Goal: Transaction & Acquisition: Purchase product/service

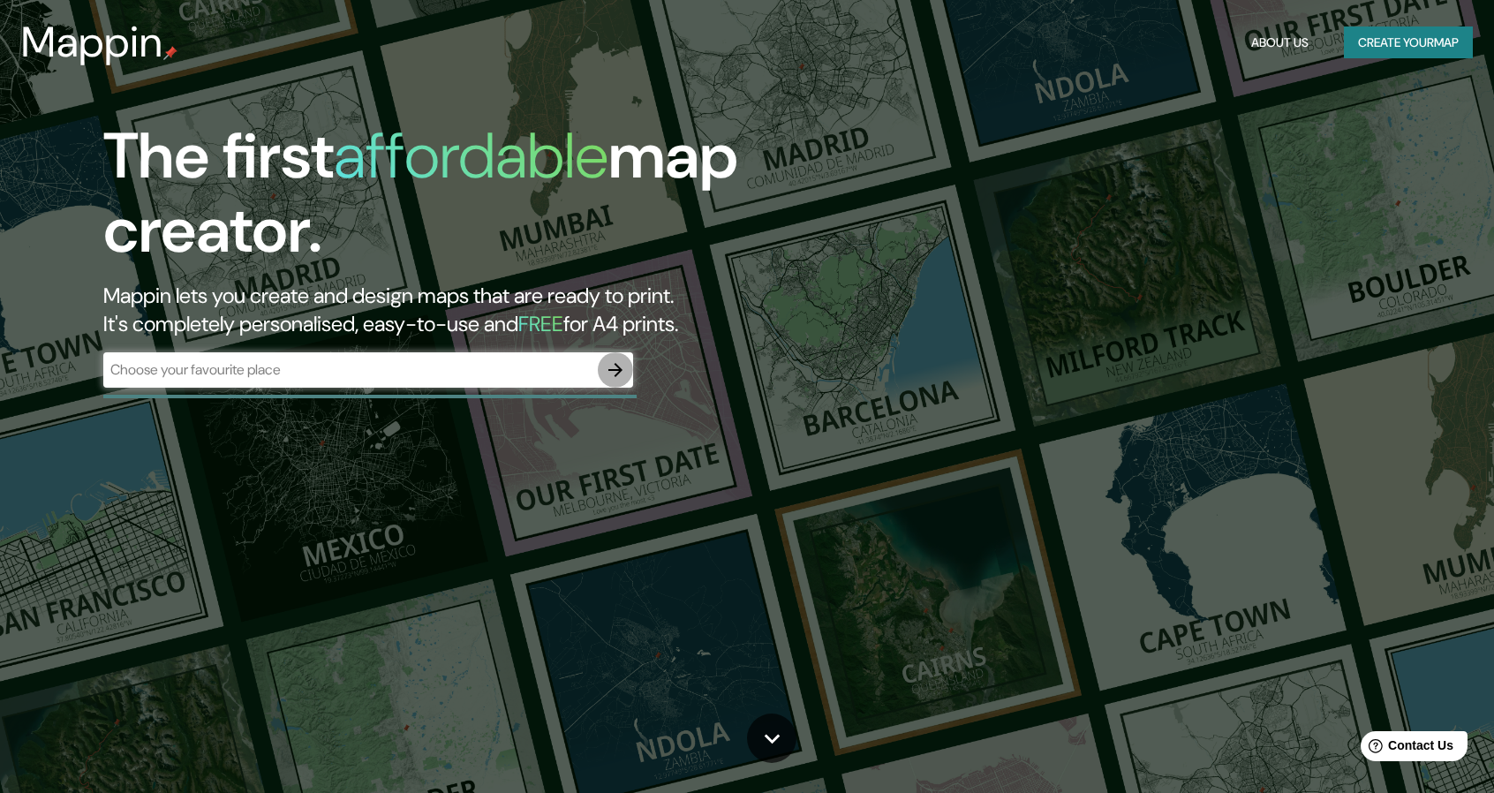
click at [625, 370] on icon "button" at bounding box center [615, 369] width 21 height 21
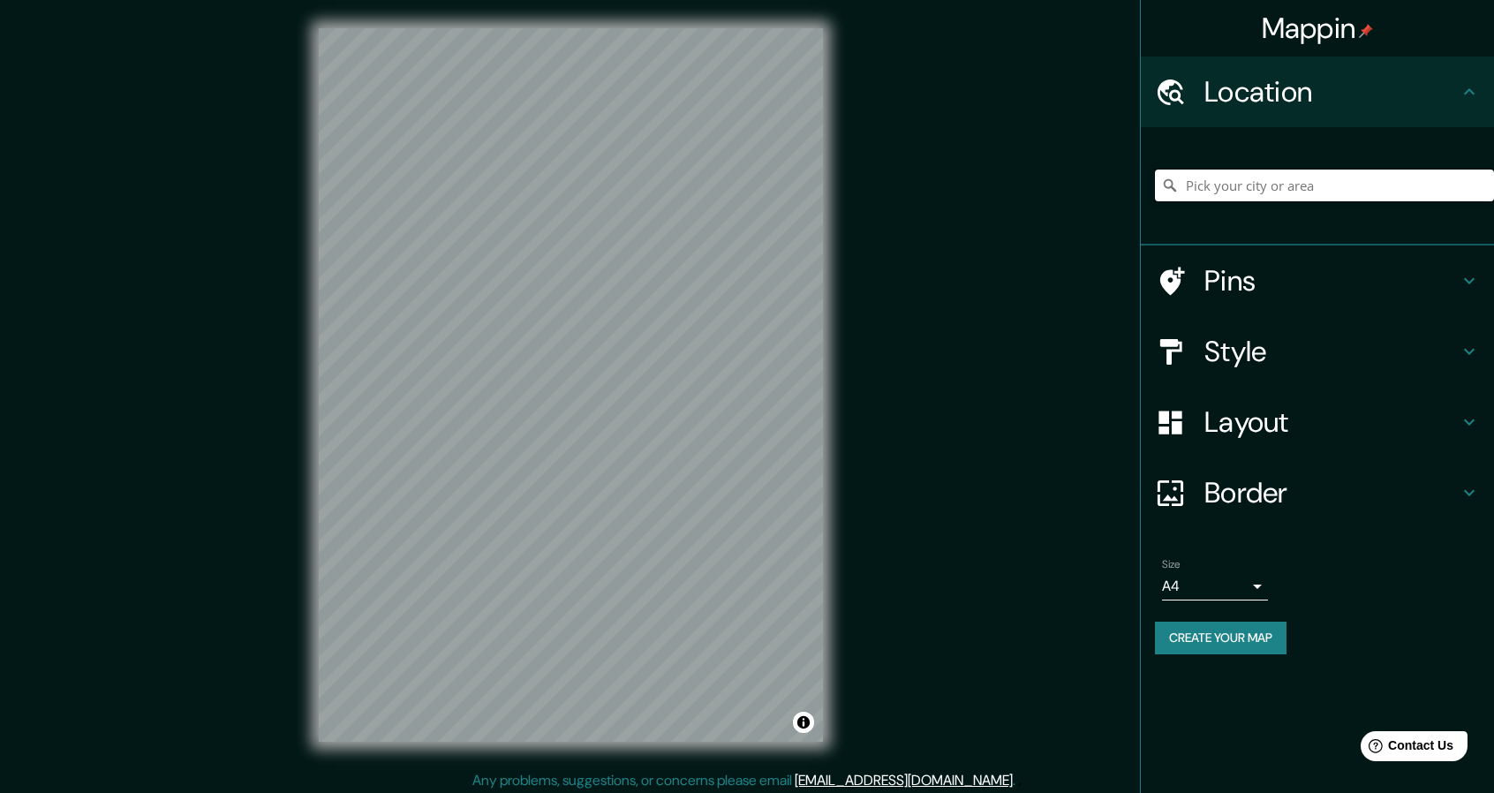
click at [1324, 185] on input "Pick your city or area" at bounding box center [1324, 186] width 339 height 32
paste input "[STREET_ADDRESS][PERSON_NAME]"
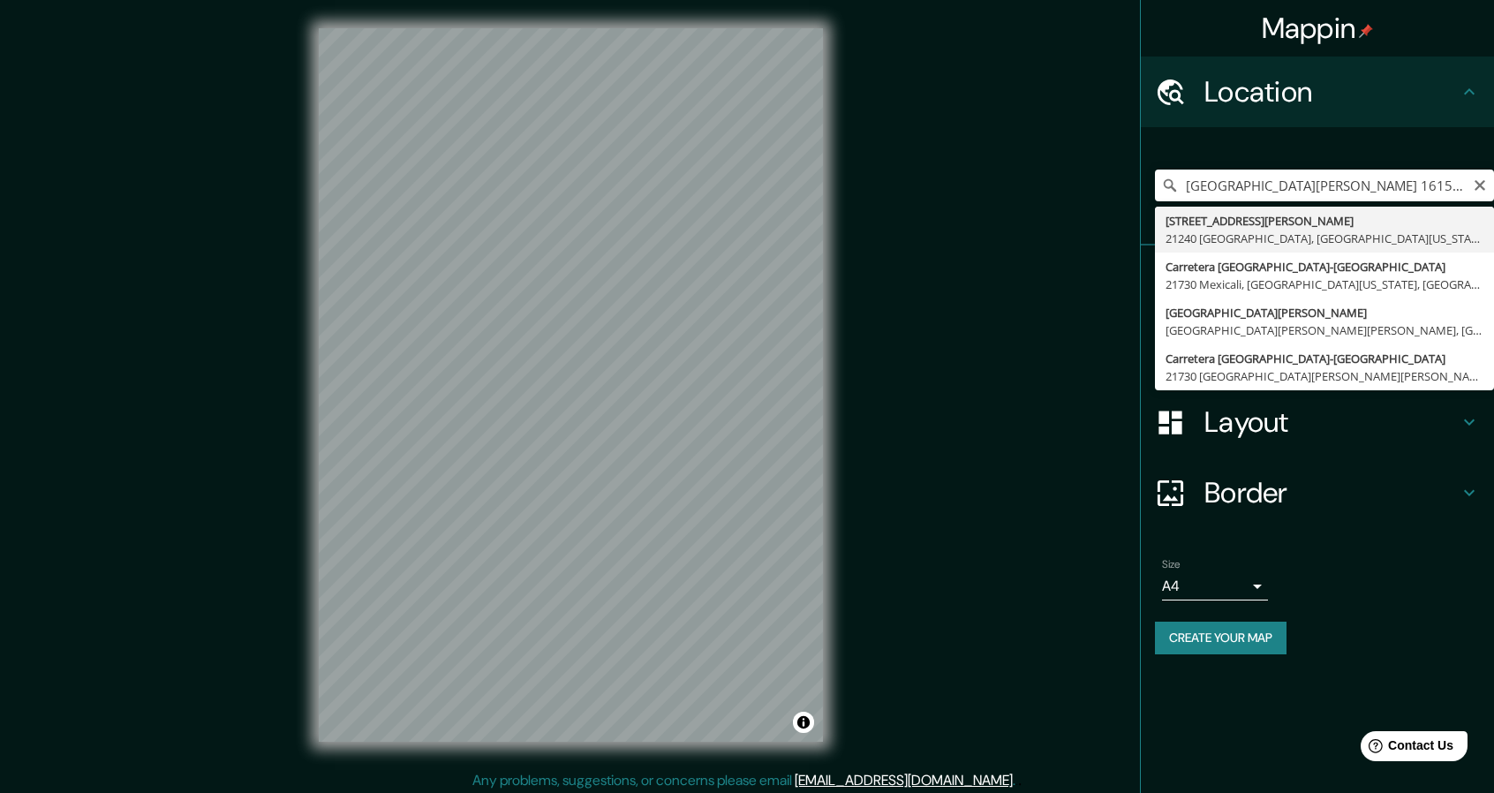
type input "[STREET_ADDRESS][PERSON_NAME][US_STATE]"
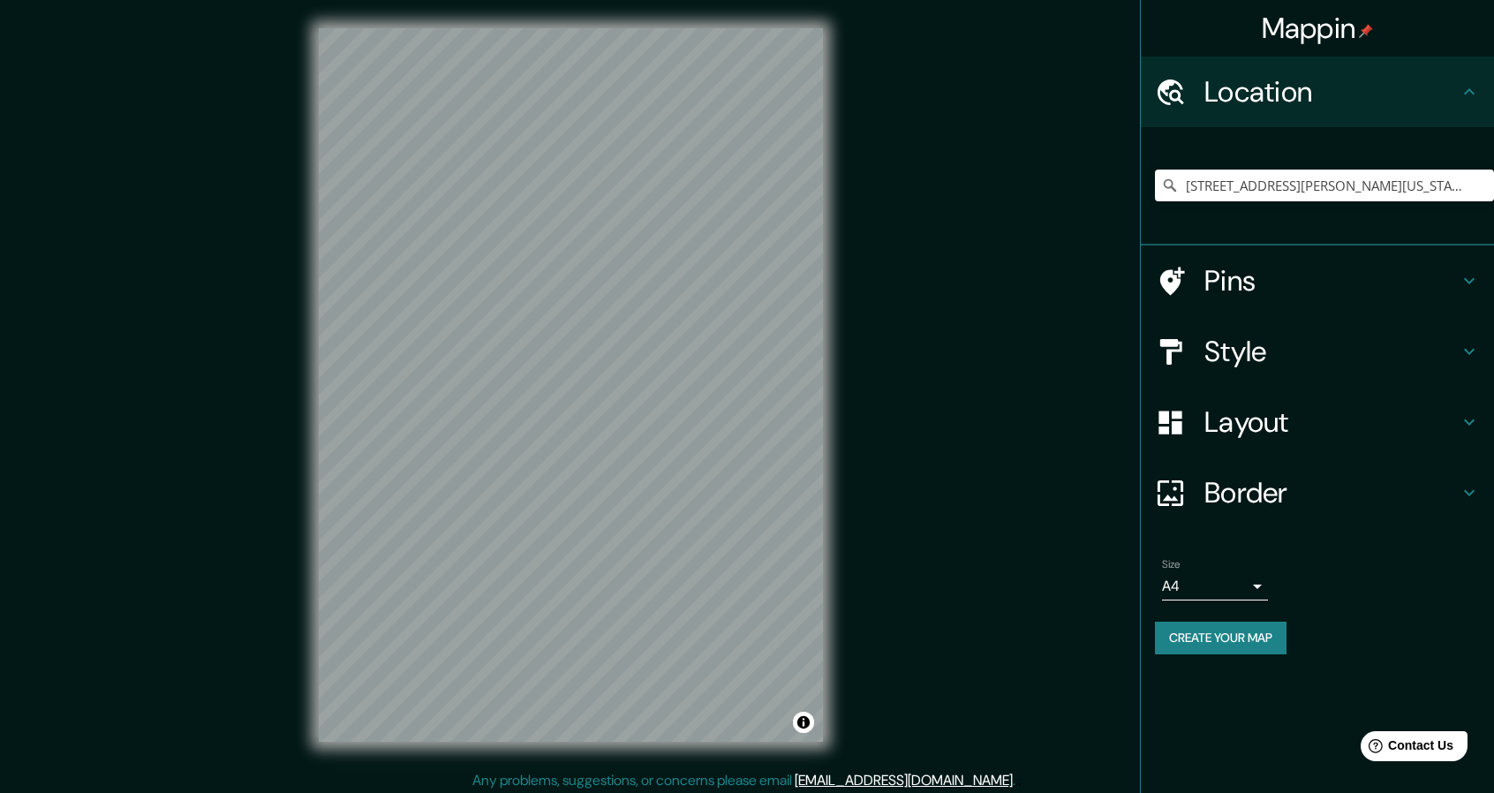
click at [1471, 276] on icon at bounding box center [1469, 280] width 21 height 21
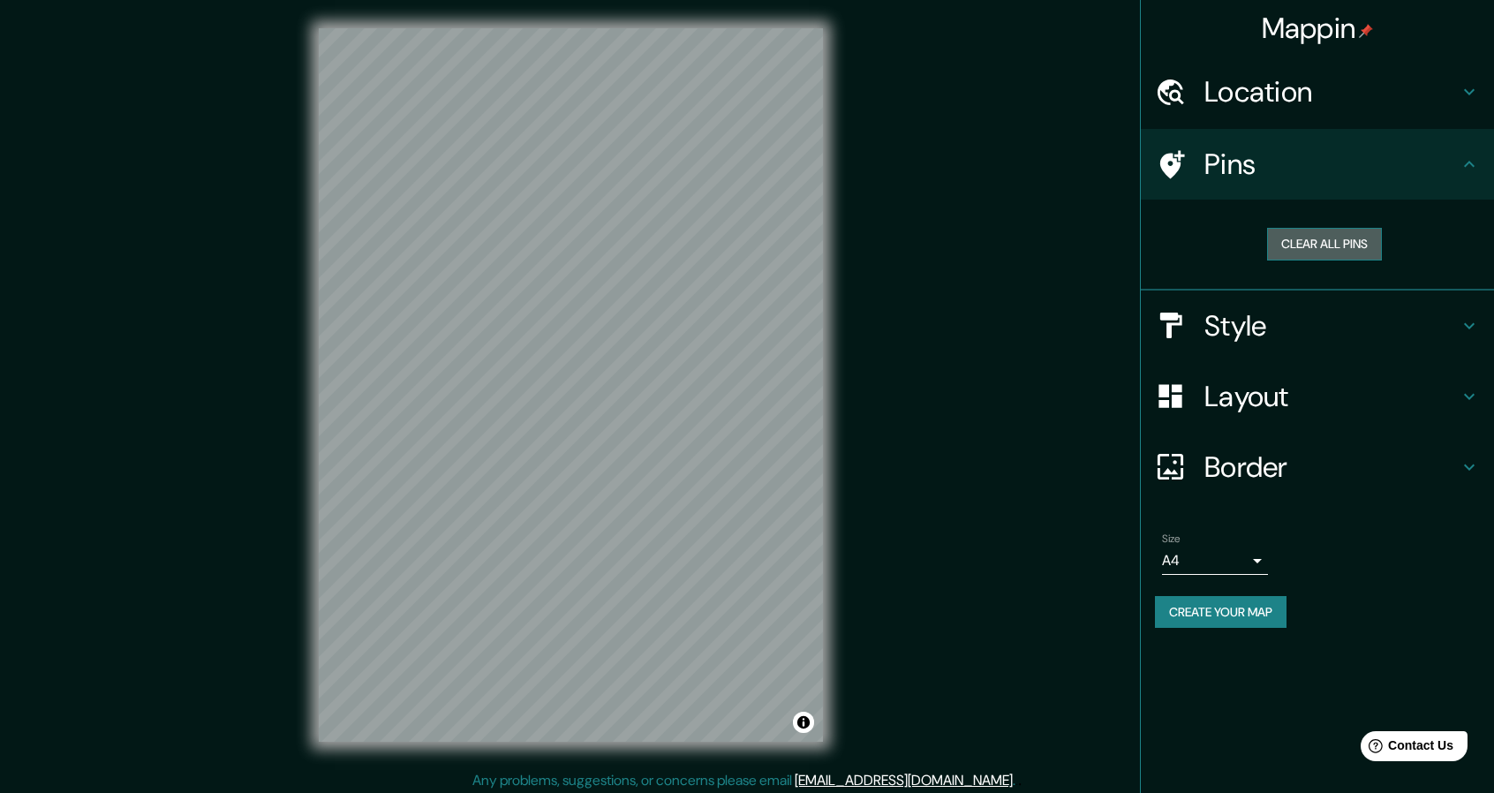
click at [1344, 243] on button "Clear all pins" at bounding box center [1324, 244] width 115 height 33
click at [1328, 247] on button "Clear all pins" at bounding box center [1324, 244] width 115 height 33
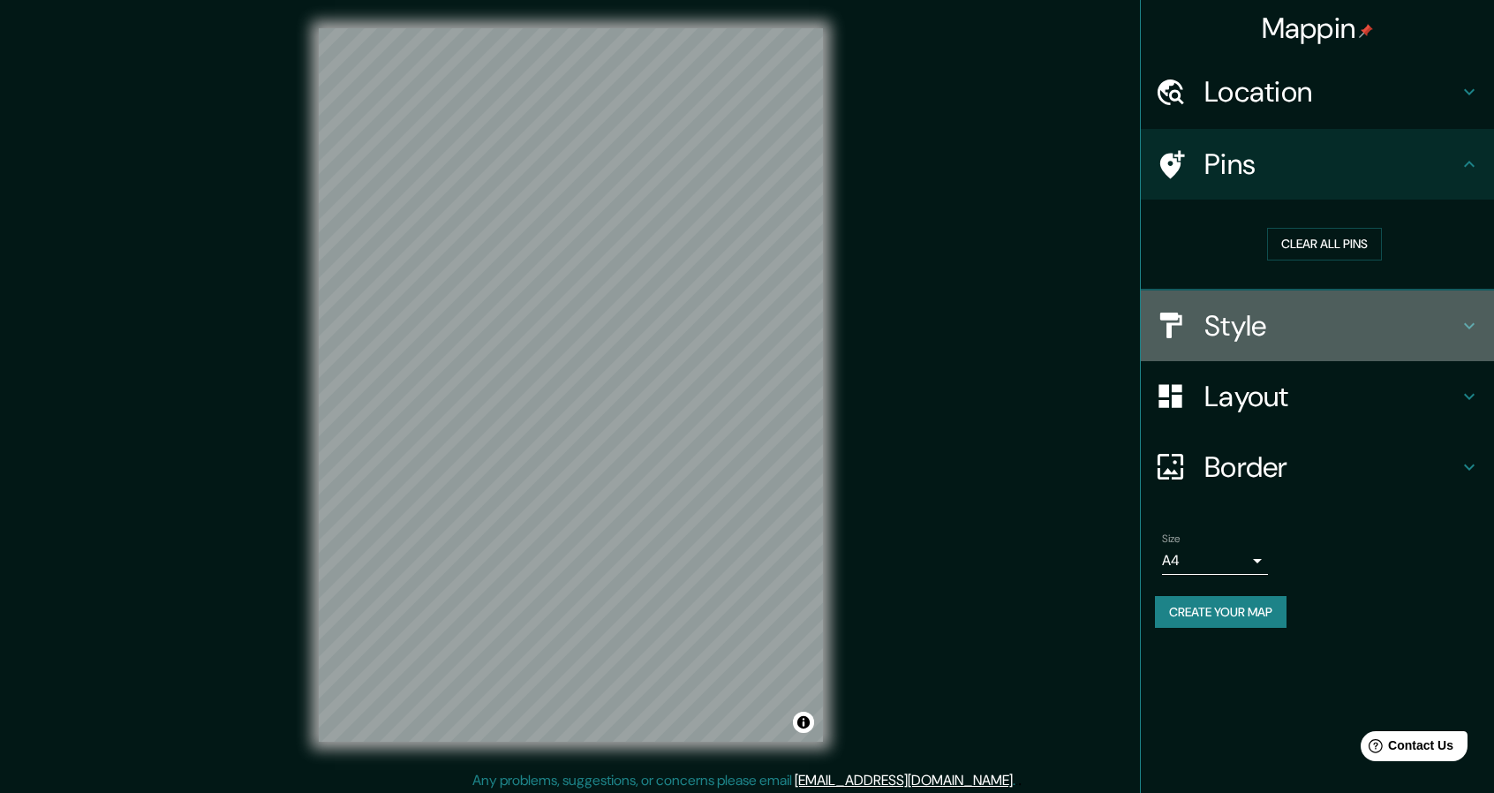
click at [1479, 323] on icon at bounding box center [1469, 325] width 21 height 21
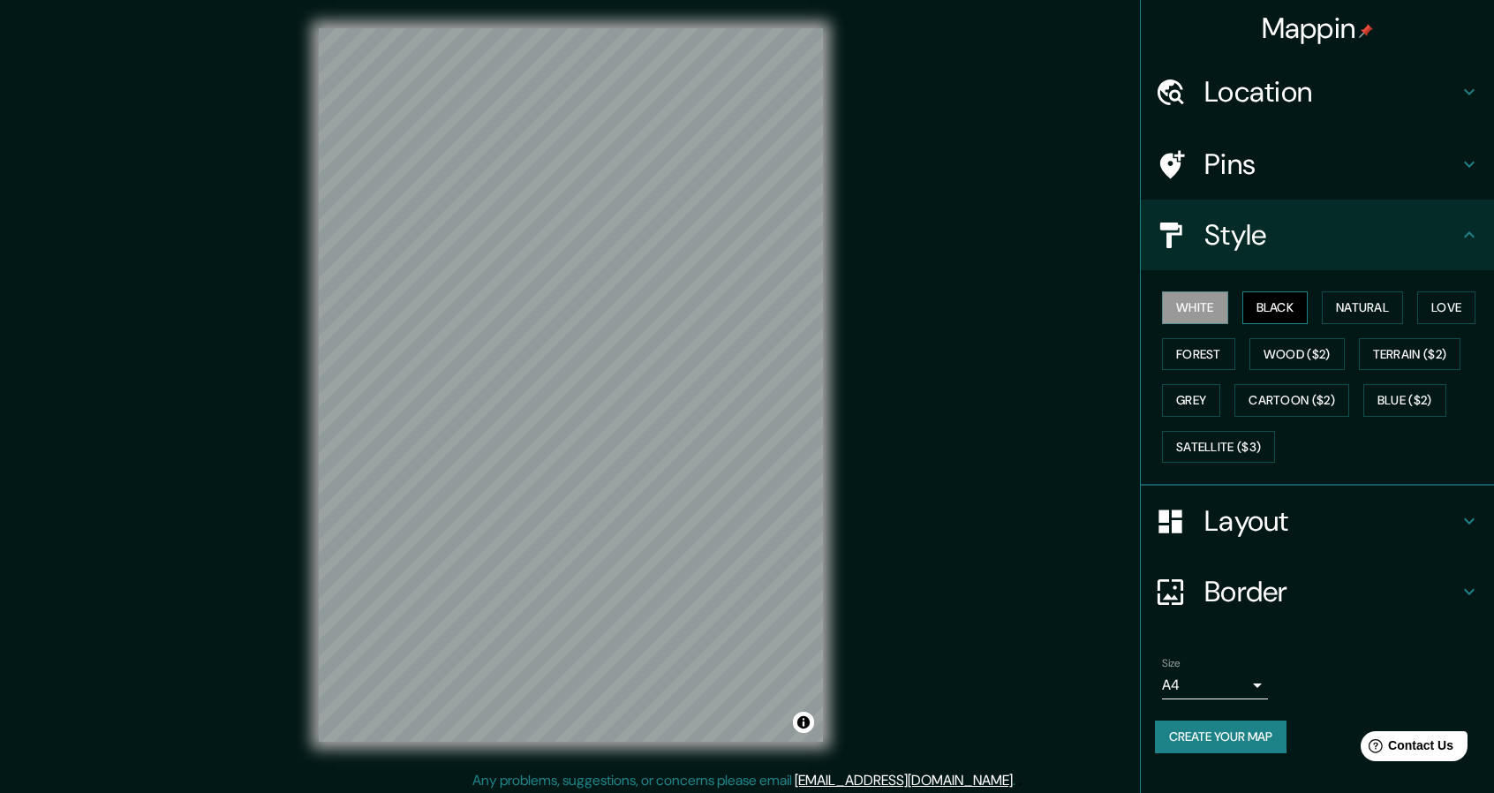
click at [1273, 310] on button "Black" at bounding box center [1275, 307] width 66 height 33
click at [1214, 307] on button "White" at bounding box center [1195, 307] width 66 height 33
click at [1388, 353] on button "Terrain ($2)" at bounding box center [1410, 354] width 102 height 33
click at [1208, 393] on button "Grey" at bounding box center [1191, 400] width 58 height 33
click at [1300, 396] on button "Cartoon ($2)" at bounding box center [1291, 400] width 115 height 33
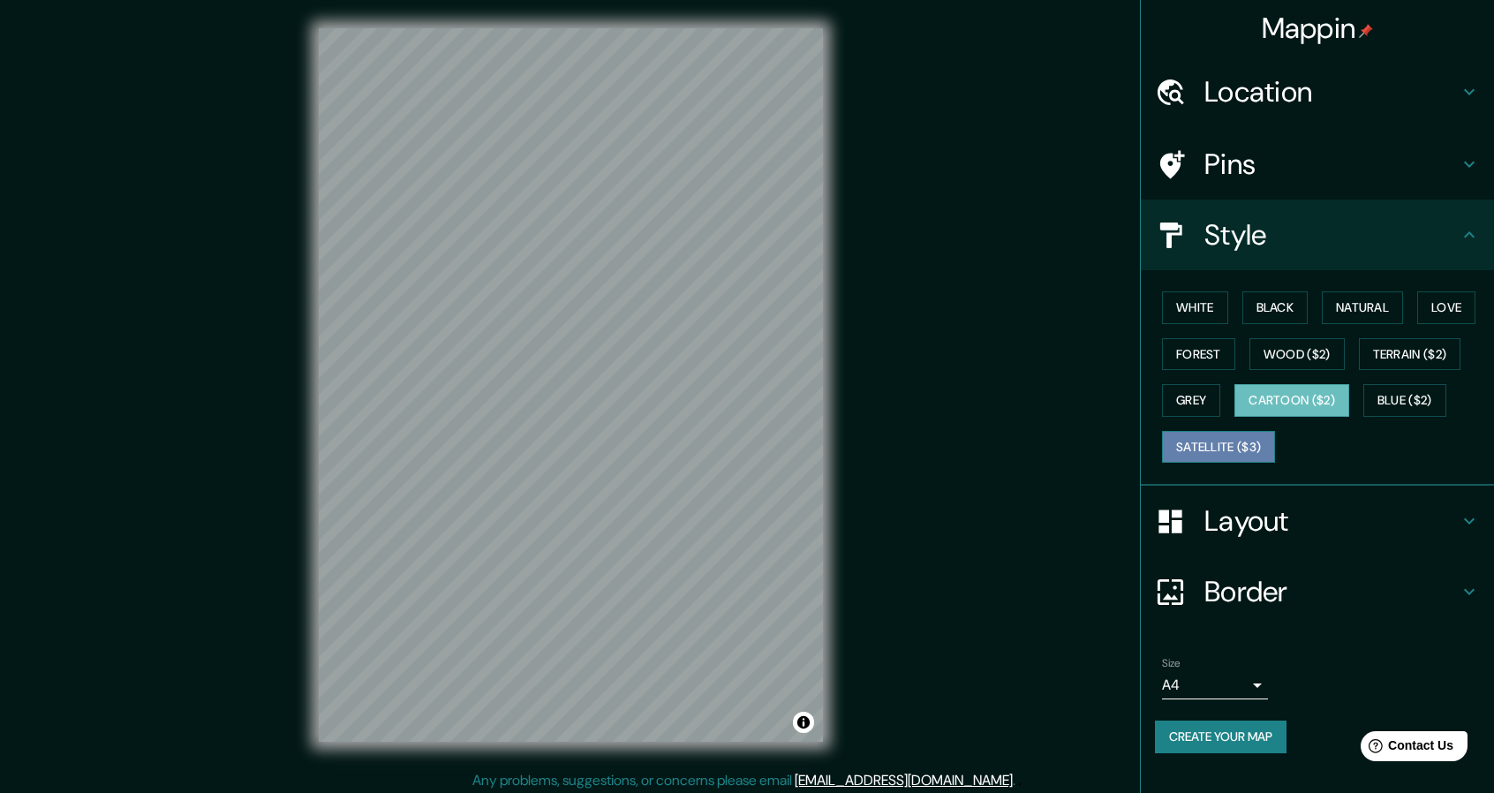
click at [1251, 434] on button "Satellite ($3)" at bounding box center [1218, 447] width 113 height 33
click at [1397, 389] on button "Blue ($2)" at bounding box center [1404, 400] width 83 height 33
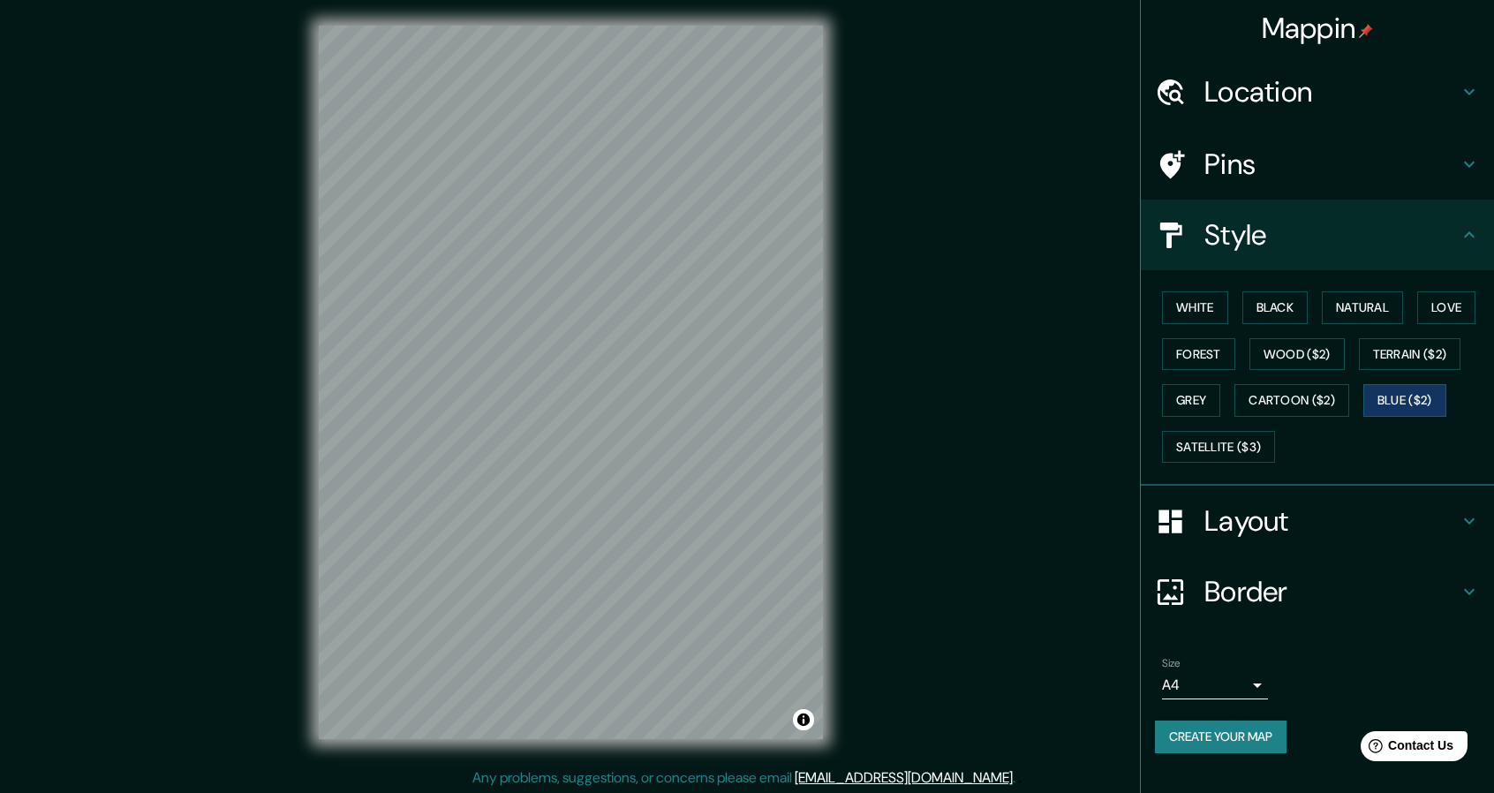
scroll to position [5, 0]
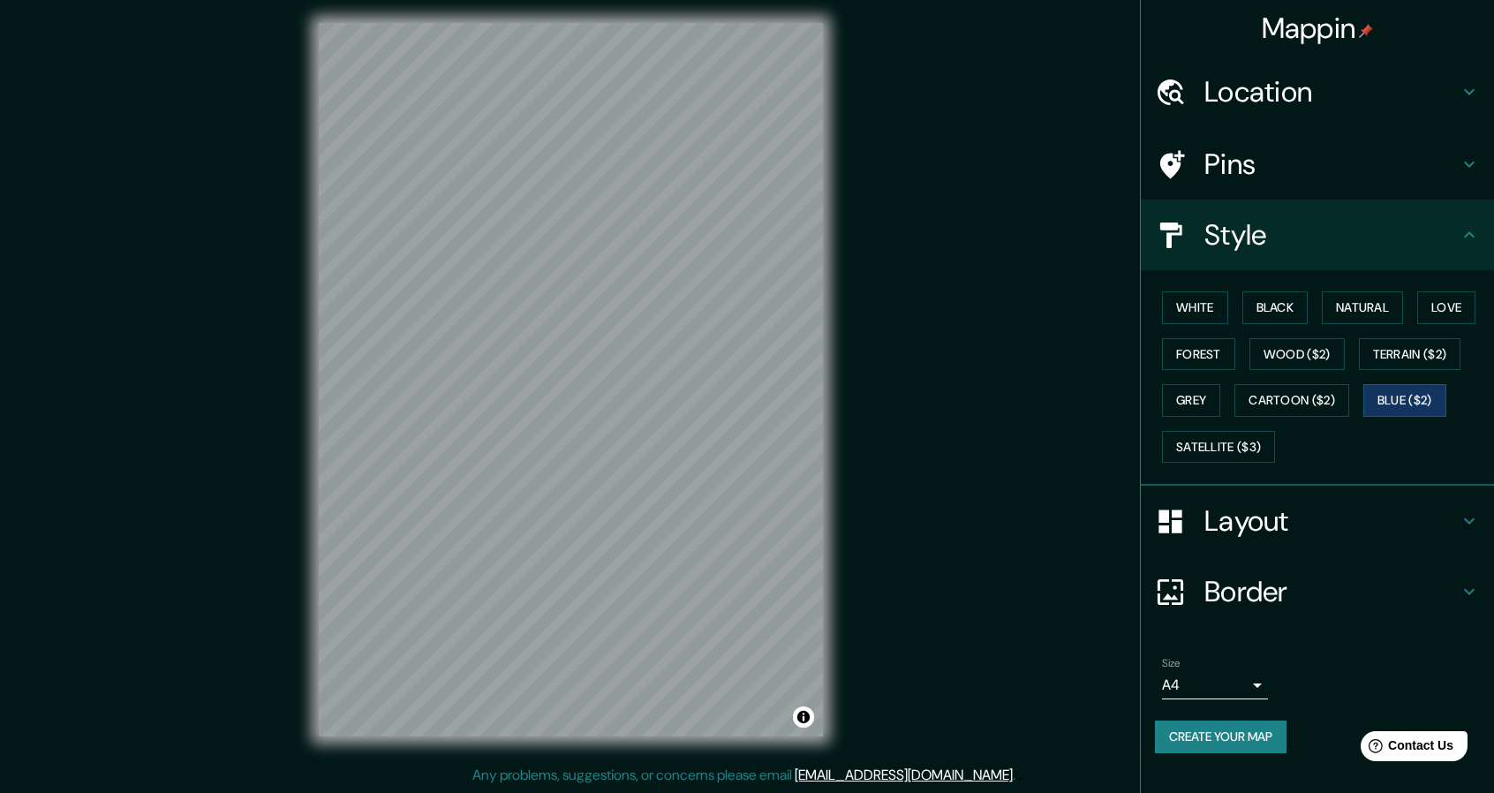
click at [1255, 680] on body "Mappin Location [STREET_ADDRESS][PERSON_NAME][US_STATE] Pins Style White Black …" at bounding box center [747, 391] width 1494 height 793
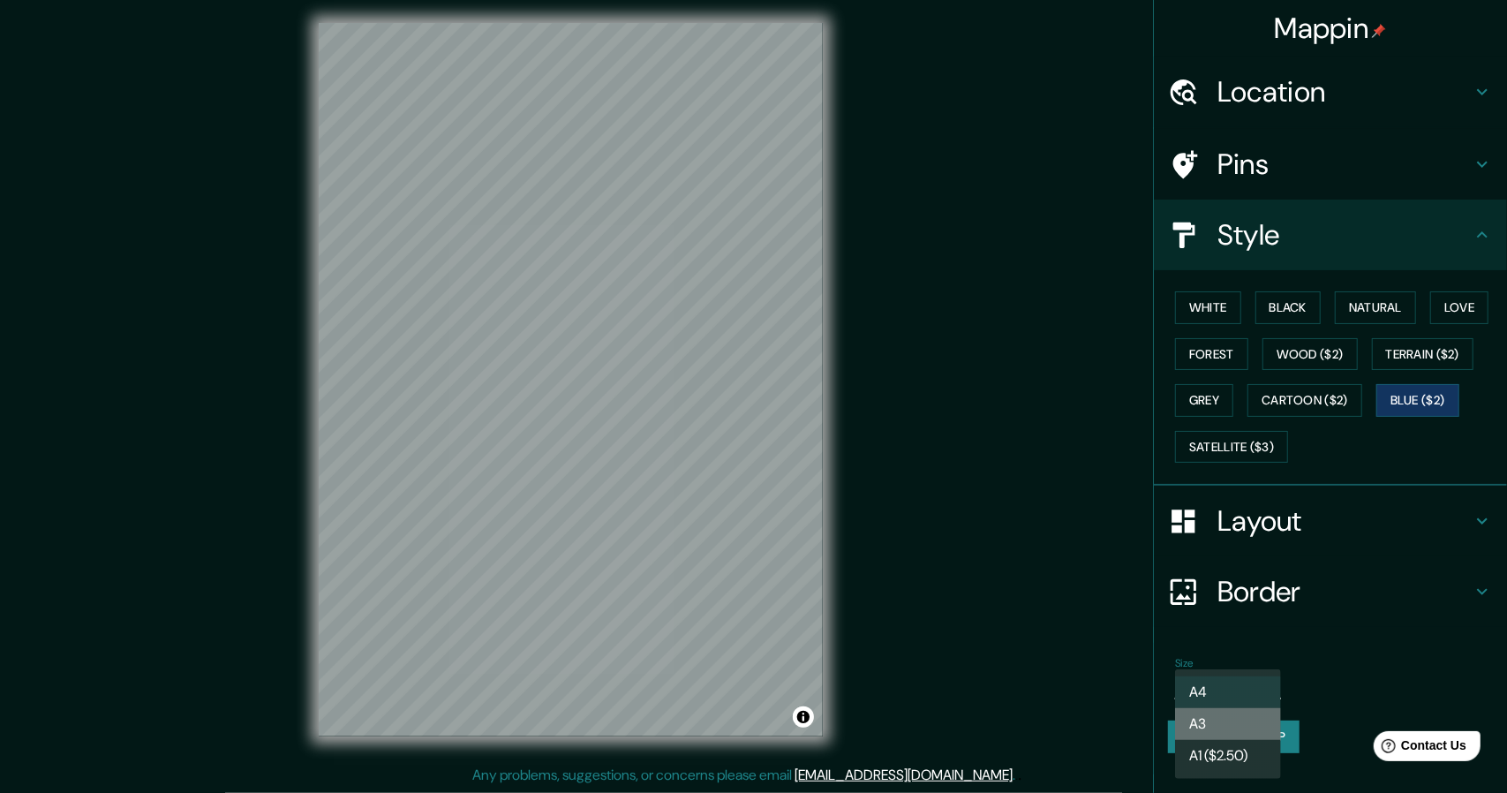
click at [1219, 729] on li "A3" at bounding box center [1228, 724] width 106 height 32
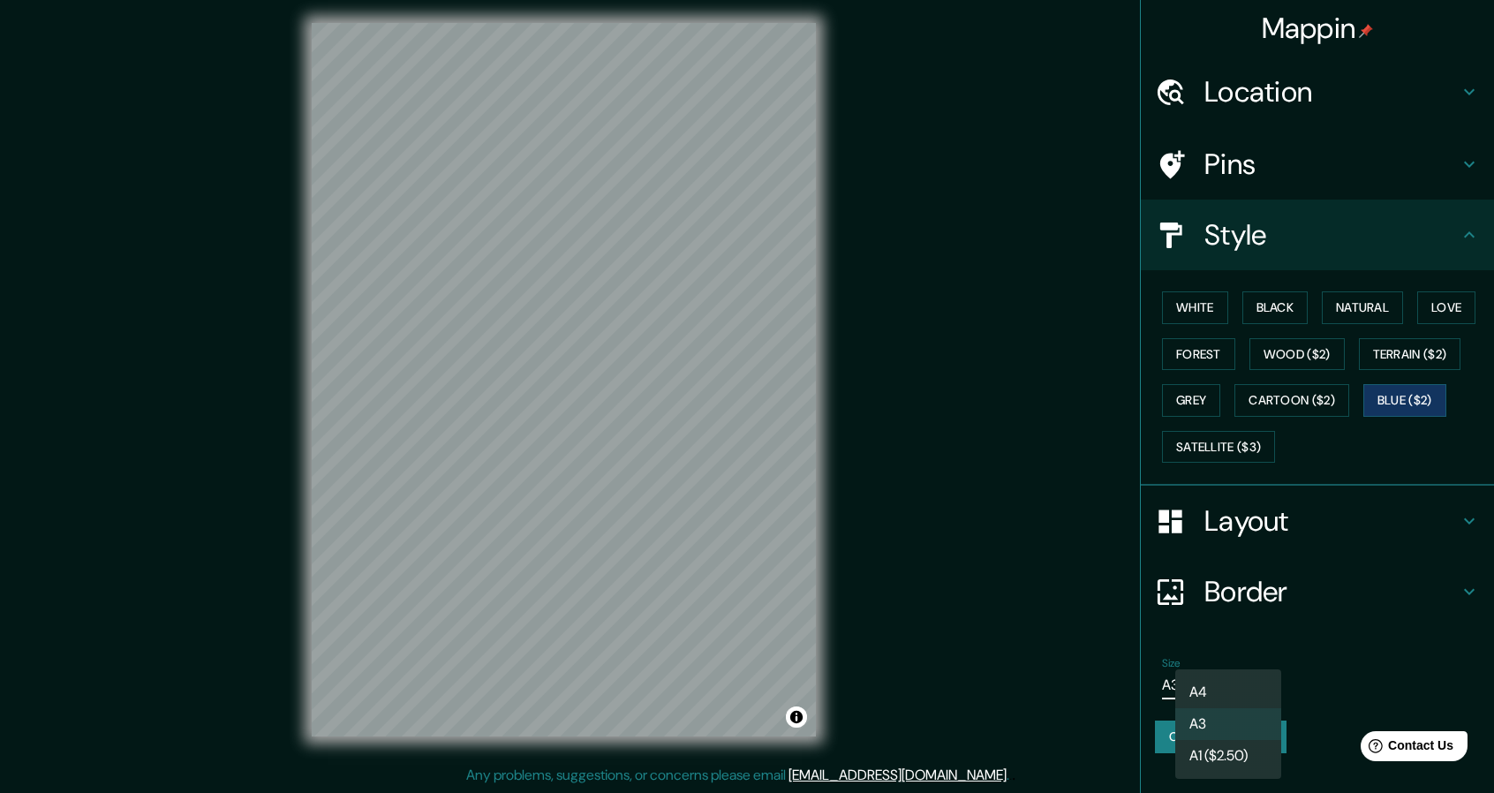
click at [1240, 693] on body "Mappin Location [STREET_ADDRESS][PERSON_NAME][US_STATE] Pins Style White Black …" at bounding box center [747, 391] width 1494 height 793
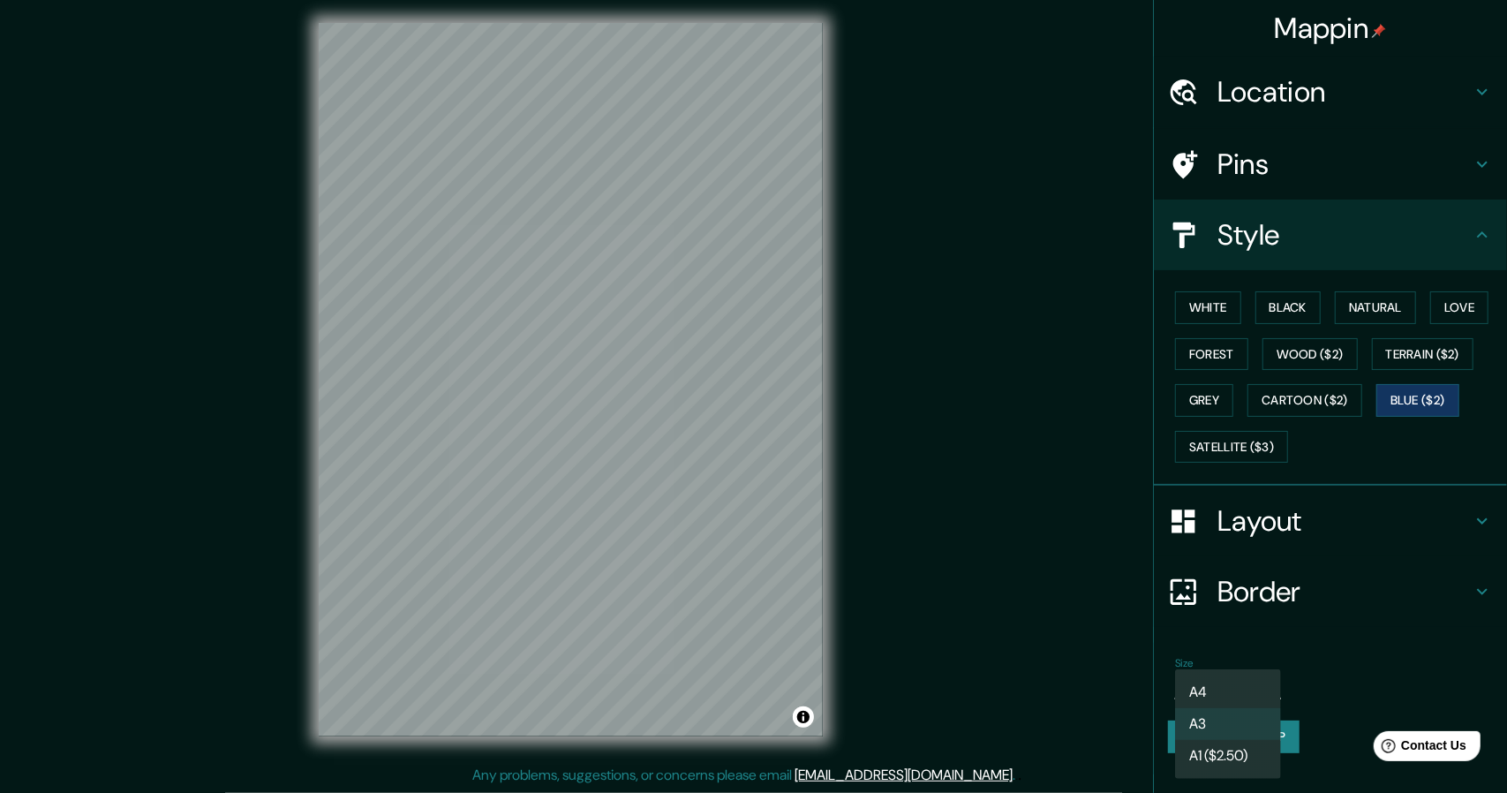
click at [1240, 689] on li "A4" at bounding box center [1228, 692] width 106 height 32
type input "single"
